Goal: Find specific page/section: Find specific page/section

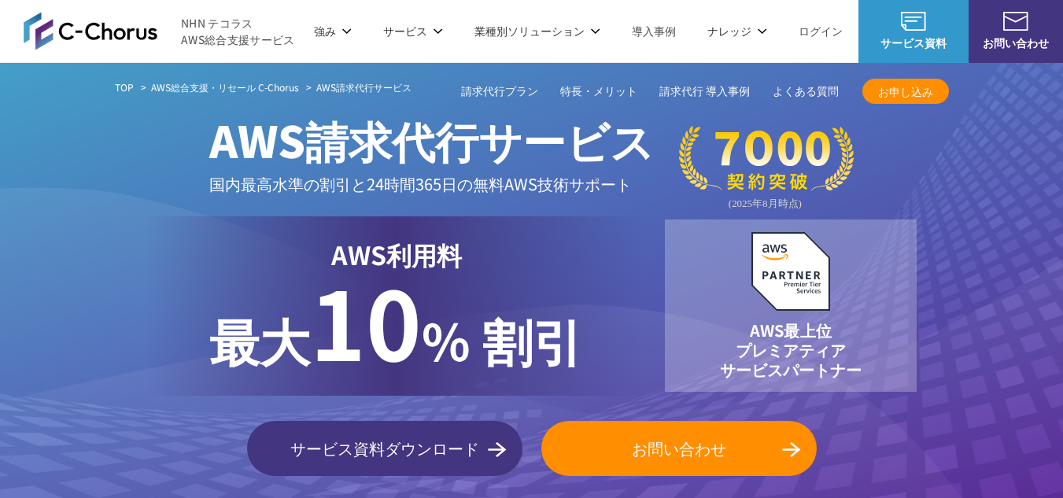
click at [435, 28] on p "サービス" at bounding box center [413, 31] width 60 height 17
click at [425, 35] on p "サービス" at bounding box center [413, 31] width 60 height 17
click at [438, 32] on p "サービス" at bounding box center [413, 31] width 60 height 17
click at [406, 31] on p "サービス" at bounding box center [413, 31] width 60 height 17
click at [346, 3] on li "強み 強み C-Chorusの強み 管理ポータル 開発ロードマップ C-Chorusのサポート 資料を請求する まずは相談する" at bounding box center [332, 31] width 69 height 62
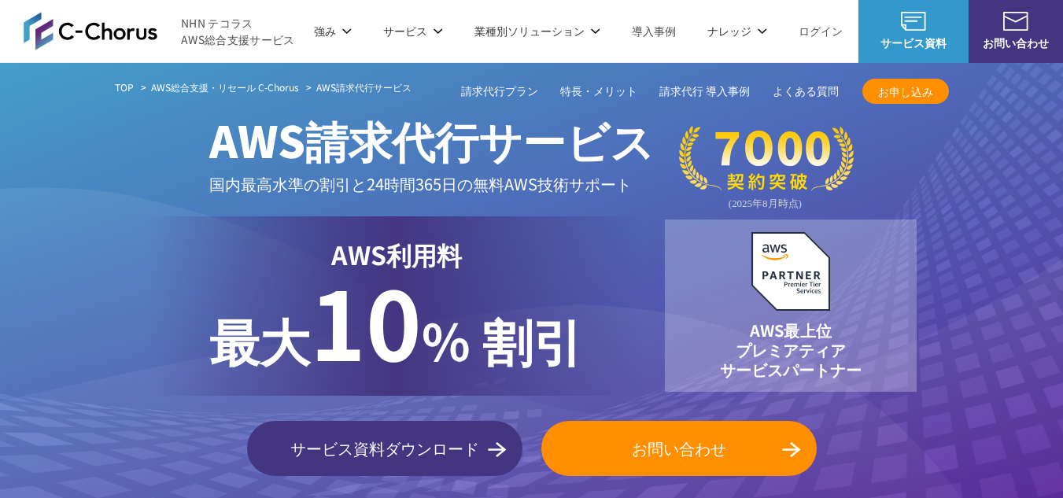
click at [163, 473] on div "サービス資料ダウンロード お問い合わせ" at bounding box center [532, 448] width 834 height 55
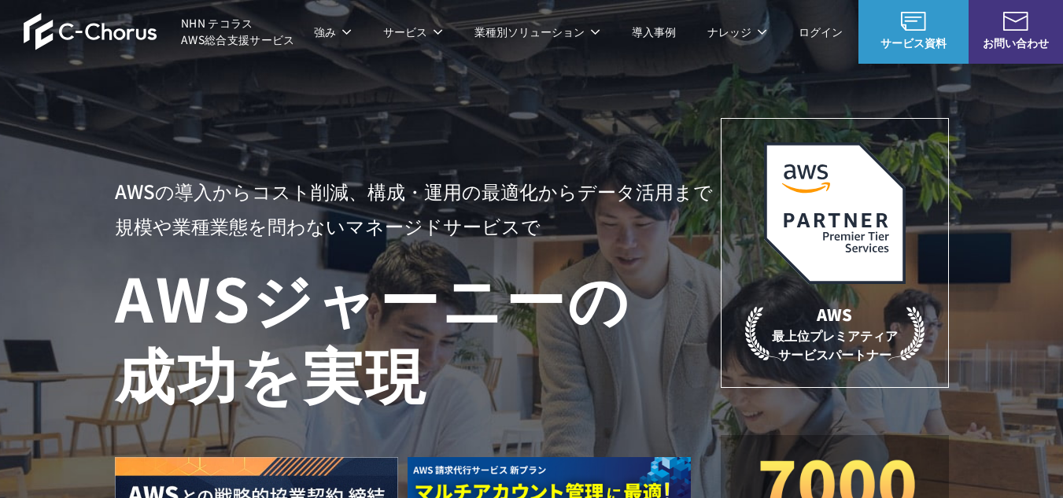
click at [208, 30] on span "NHN テコラス AWS総合支援サービス" at bounding box center [238, 31] width 114 height 33
